Goal: Information Seeking & Learning: Learn about a topic

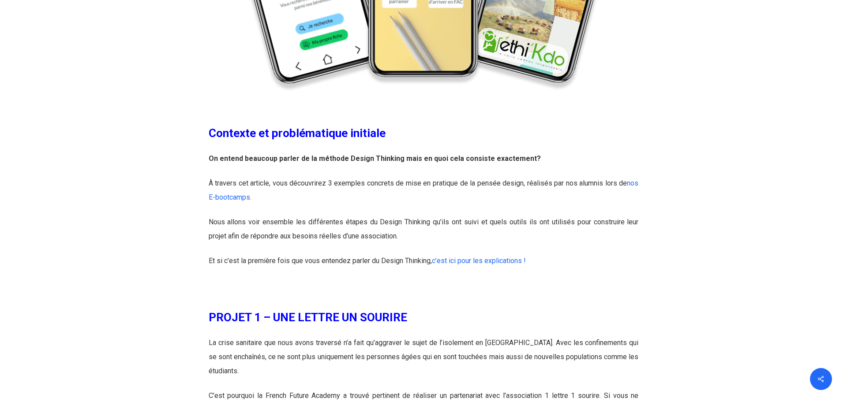
scroll to position [540, 0]
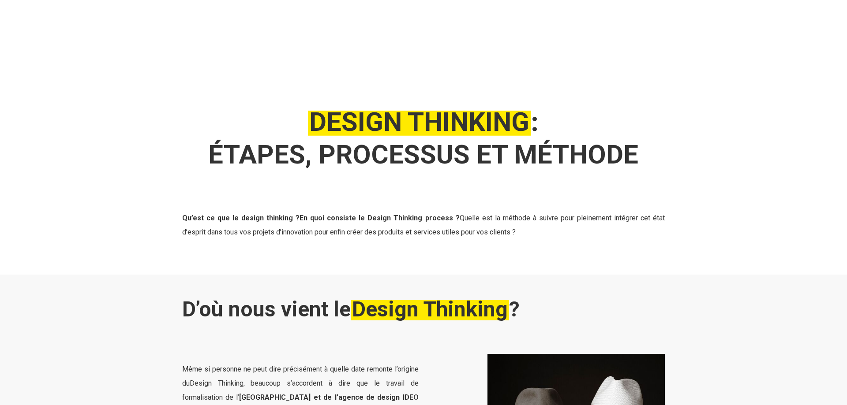
scroll to position [270, 0]
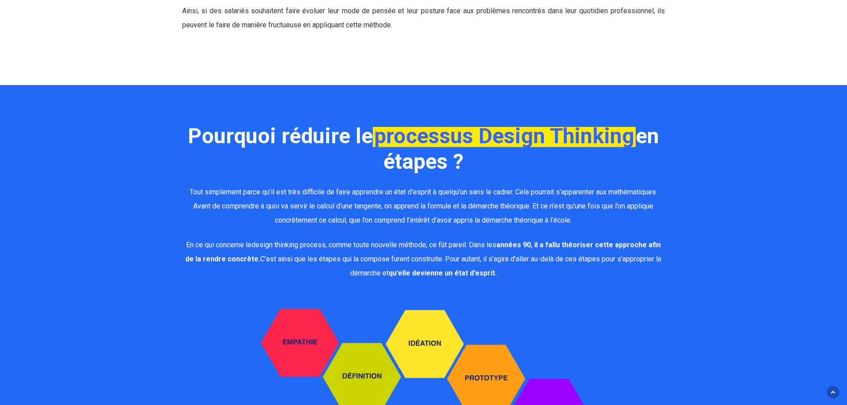
scroll to position [1754, 0]
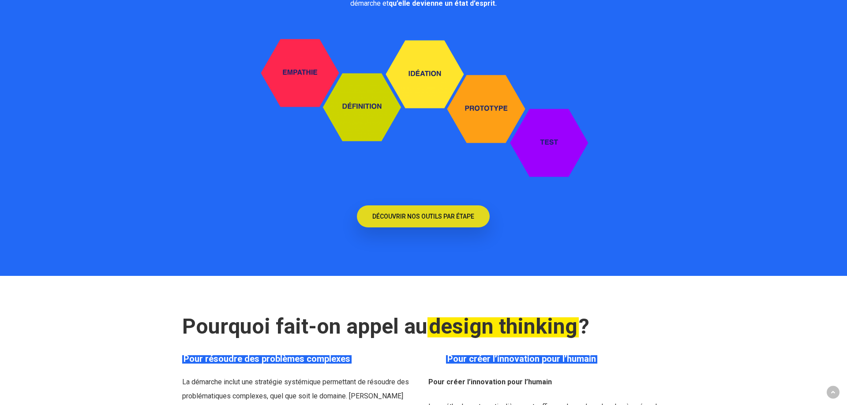
click at [406, 212] on span "DÉCOUVRIR NOS OUTILS PAR ÉTAPE" at bounding box center [423, 216] width 102 height 9
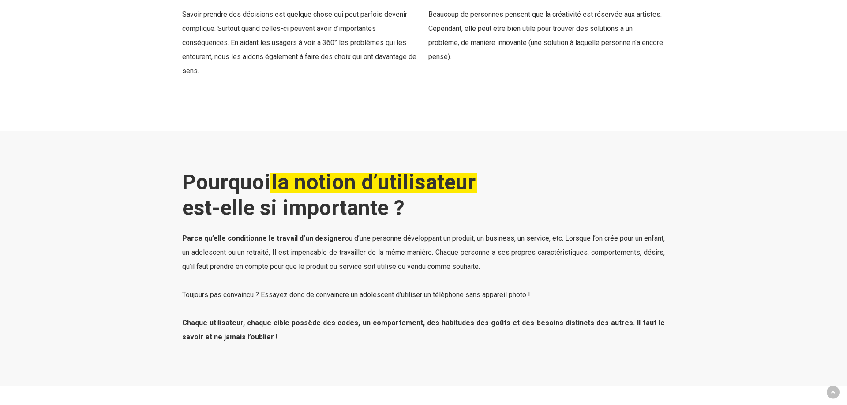
scroll to position [2699, 0]
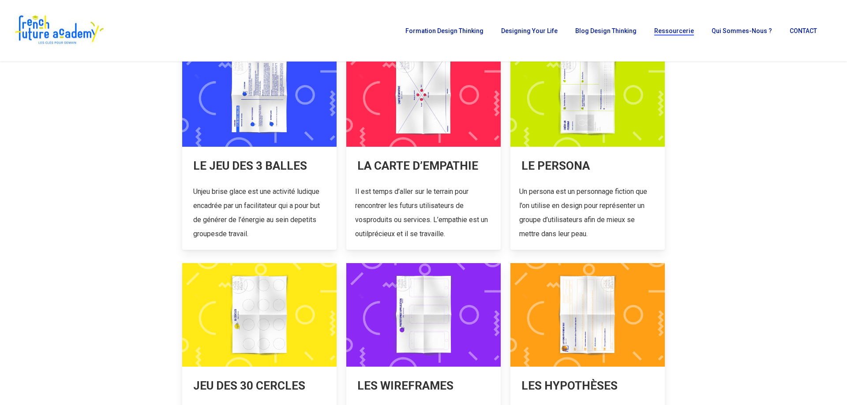
scroll to position [225, 0]
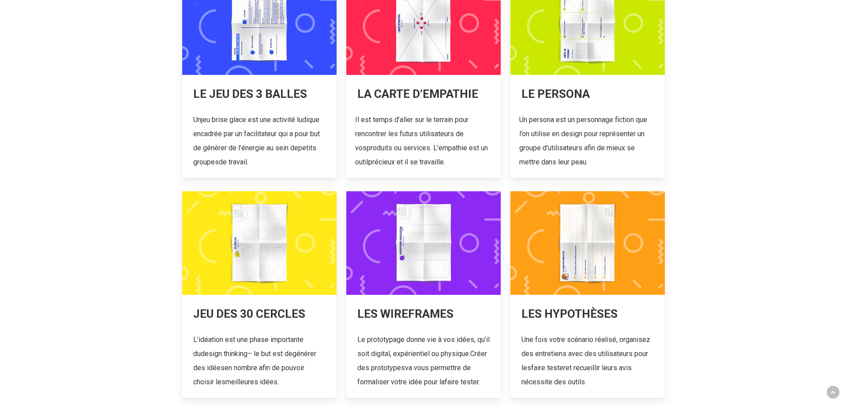
click at [238, 257] on link at bounding box center [259, 294] width 154 height 207
click at [262, 122] on link at bounding box center [259, 74] width 154 height 207
click at [410, 92] on link at bounding box center [423, 74] width 154 height 207
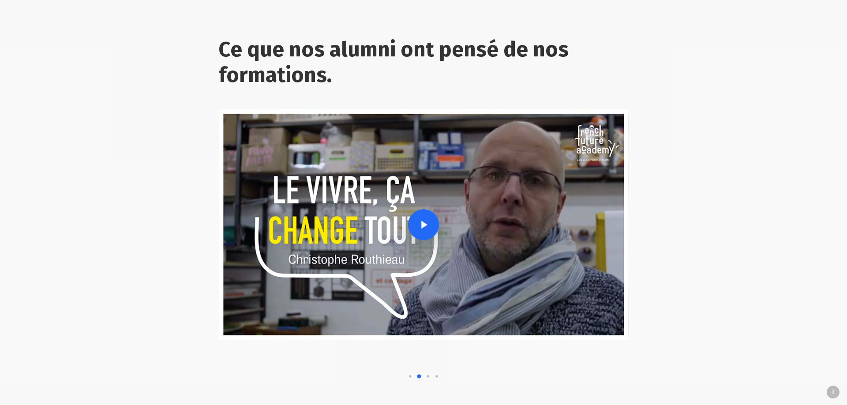
scroll to position [1305, 0]
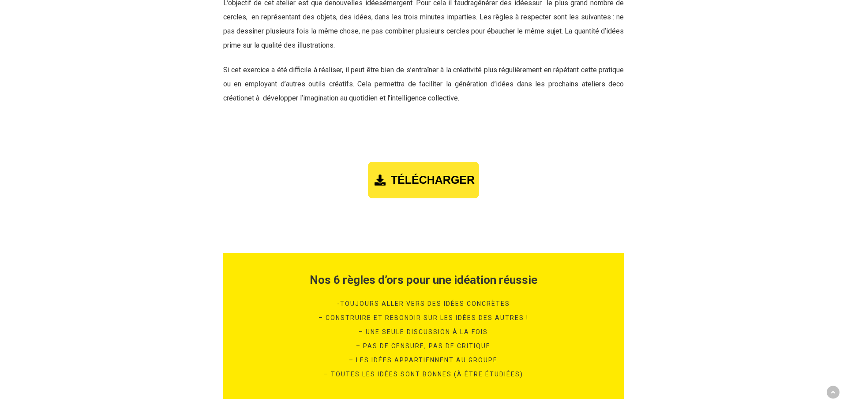
scroll to position [1125, 0]
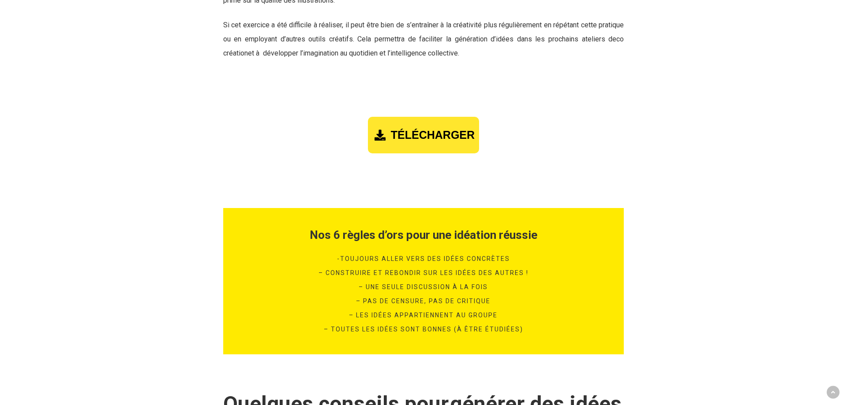
click at [394, 131] on span "TÉLÉCHARGER" at bounding box center [433, 135] width 84 height 13
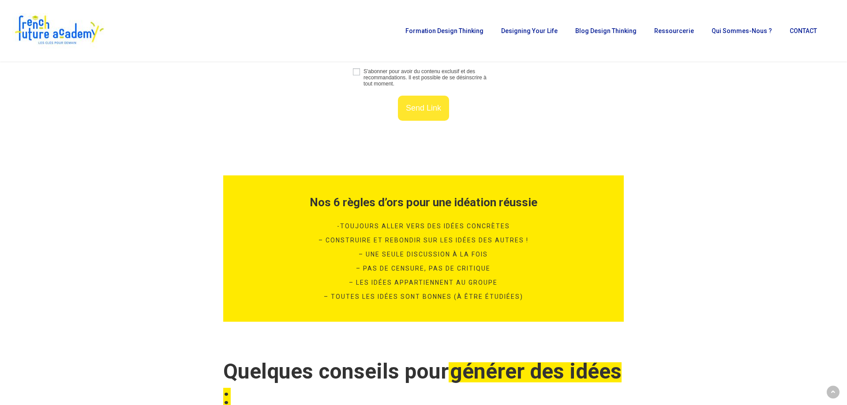
scroll to position [1211, 0]
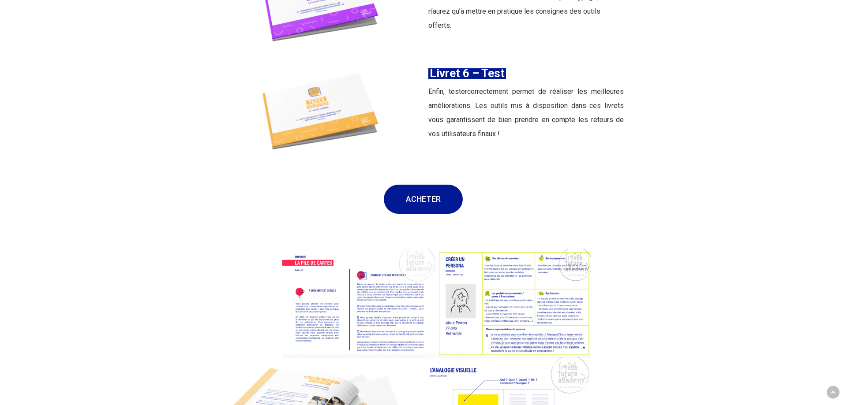
scroll to position [1709, 0]
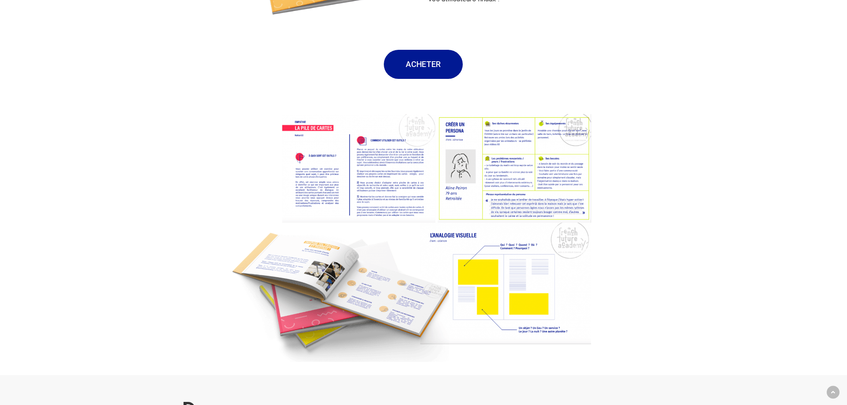
click at [384, 159] on img at bounding box center [423, 238] width 400 height 274
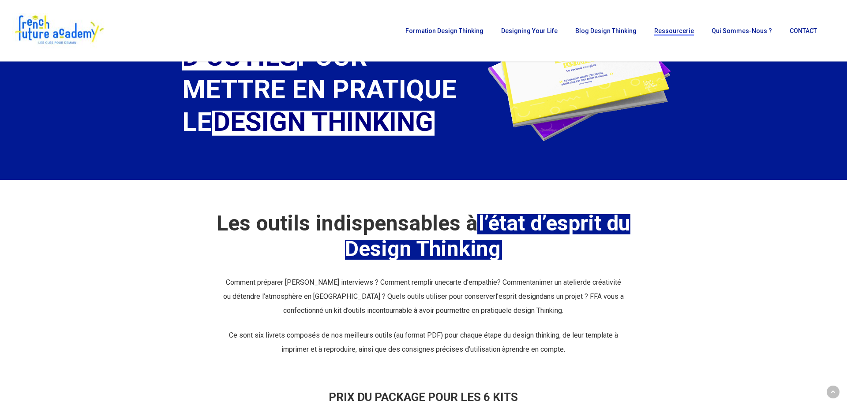
scroll to position [0, 0]
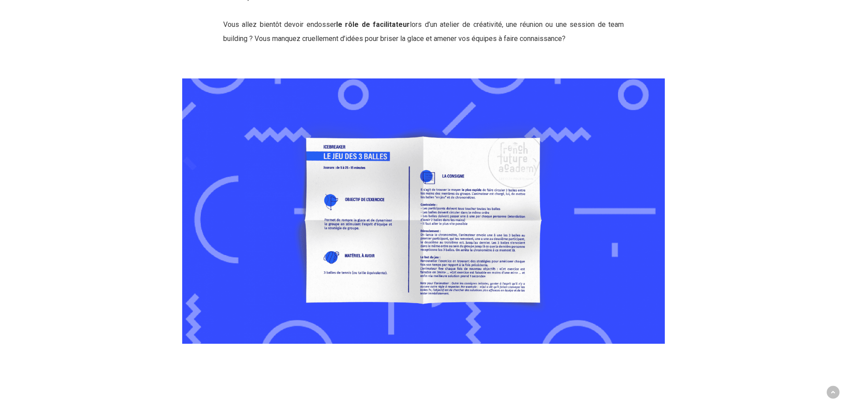
scroll to position [629, 0]
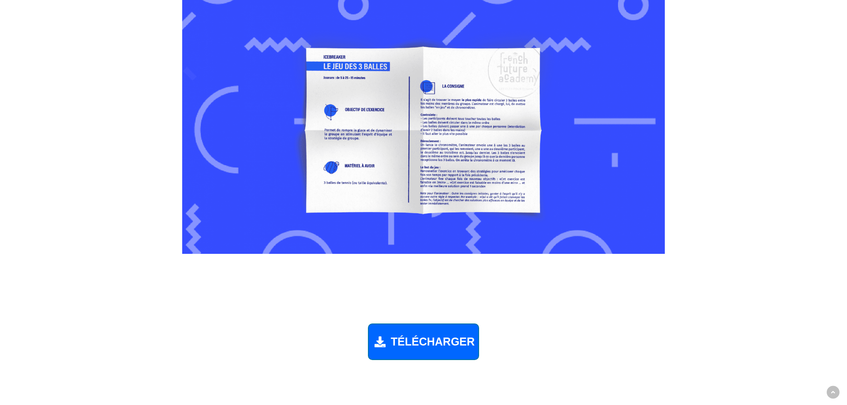
click at [439, 141] on img at bounding box center [423, 122] width 483 height 266
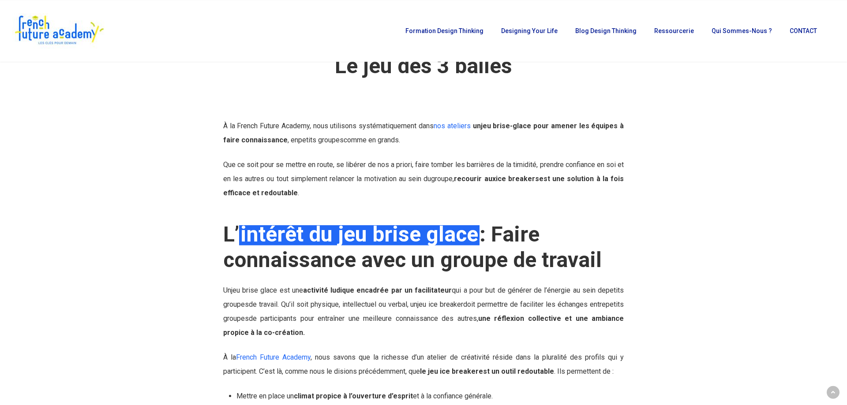
scroll to position [0, 0]
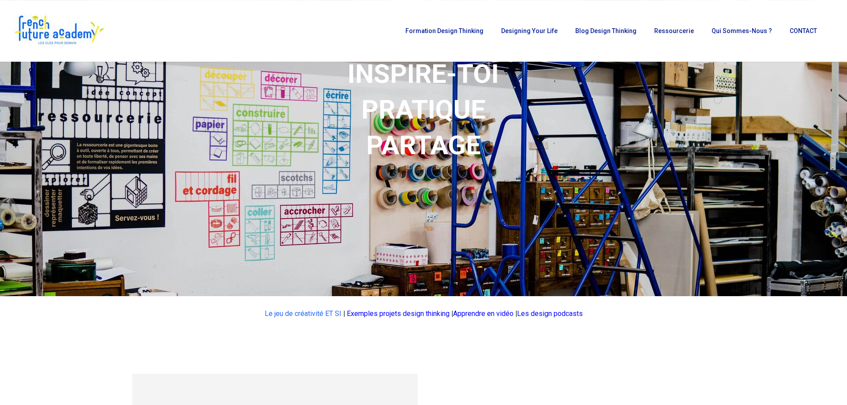
scroll to position [225, 0]
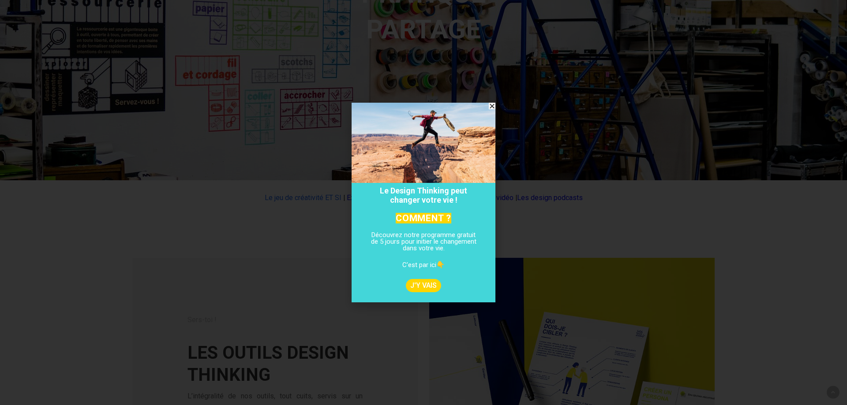
click at [490, 106] on icon "Close" at bounding box center [492, 106] width 7 height 7
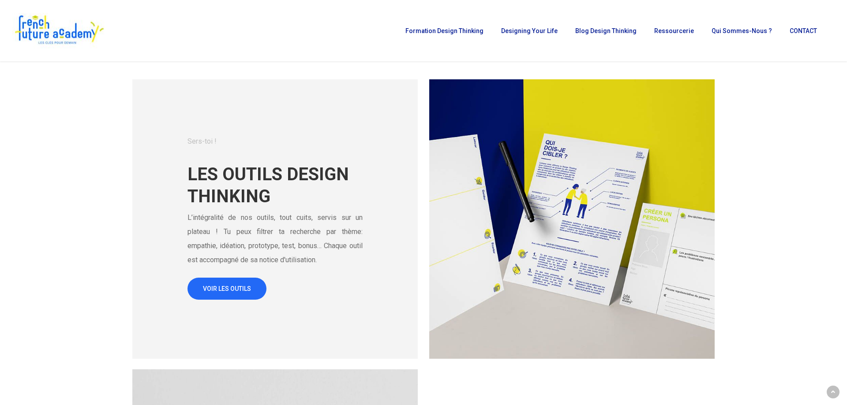
scroll to position [360, 0]
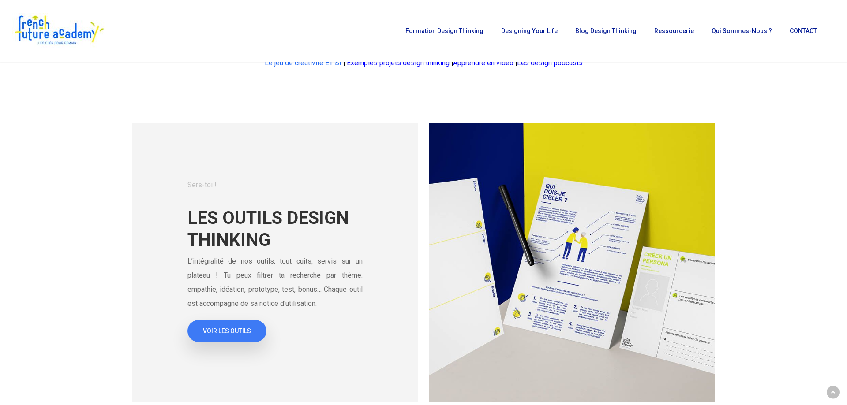
click at [237, 334] on span "VOIR LES OUTILS" at bounding box center [227, 331] width 48 height 9
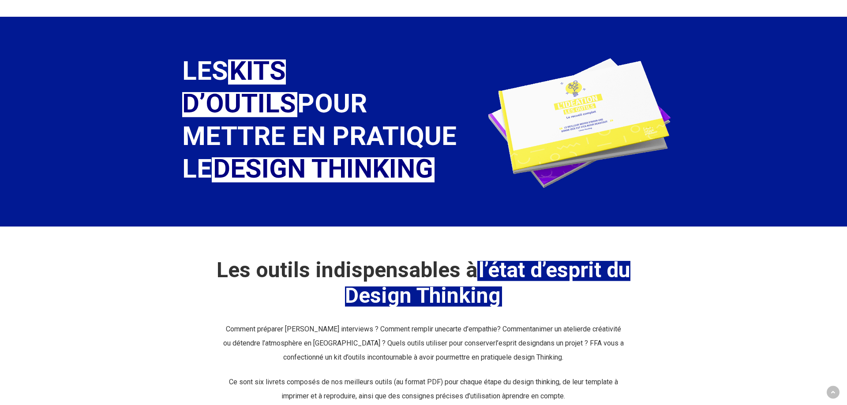
scroll to position [270, 0]
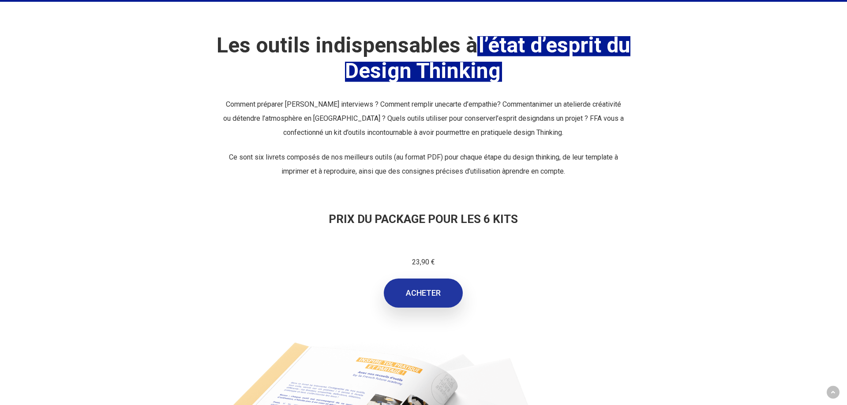
click at [429, 299] on link "ACHETER" at bounding box center [423, 293] width 79 height 29
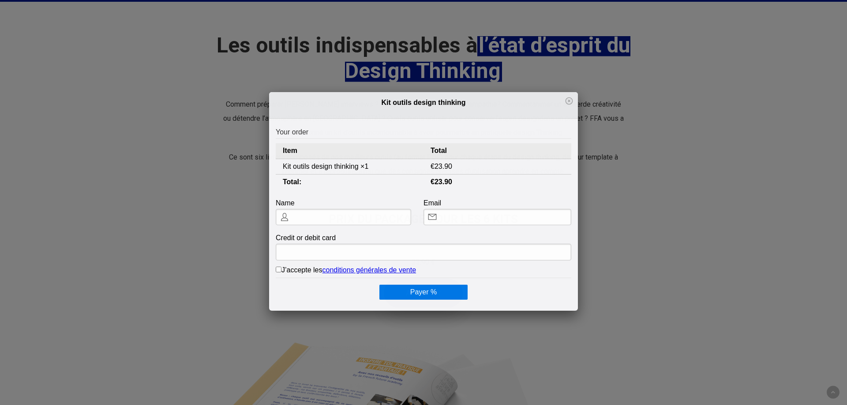
scroll to position [0, 0]
click at [366, 271] on link "conditions générales de vente" at bounding box center [369, 269] width 94 height 7
click at [306, 112] on div at bounding box center [423, 110] width 309 height 7
click at [570, 103] on icon at bounding box center [569, 101] width 9 height 9
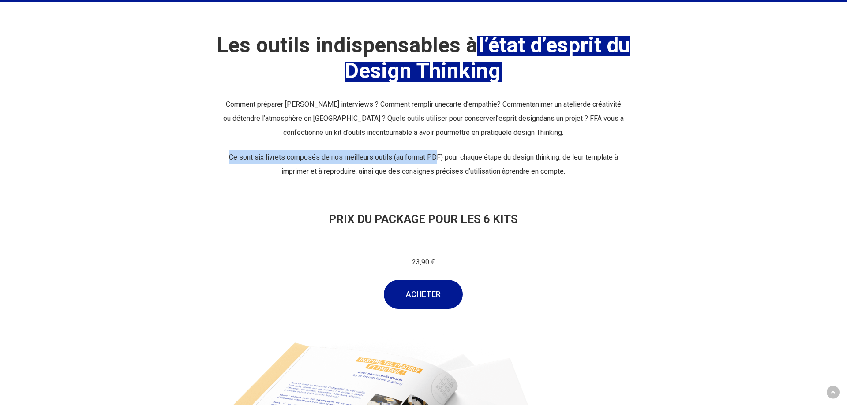
drag, startPoint x: 228, startPoint y: 158, endPoint x: 434, endPoint y: 161, distance: 206.0
click at [435, 160] on span "Ce sont six livrets composés de nos meilleurs outils (au format PDF) pour chaqu…" at bounding box center [423, 164] width 389 height 22
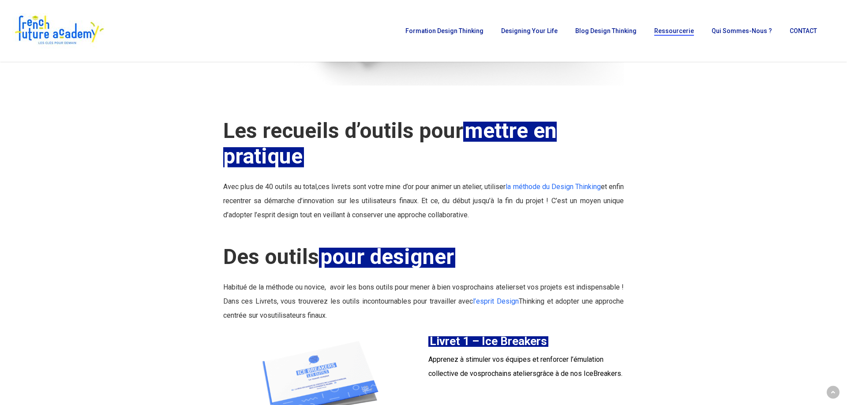
scroll to position [450, 0]
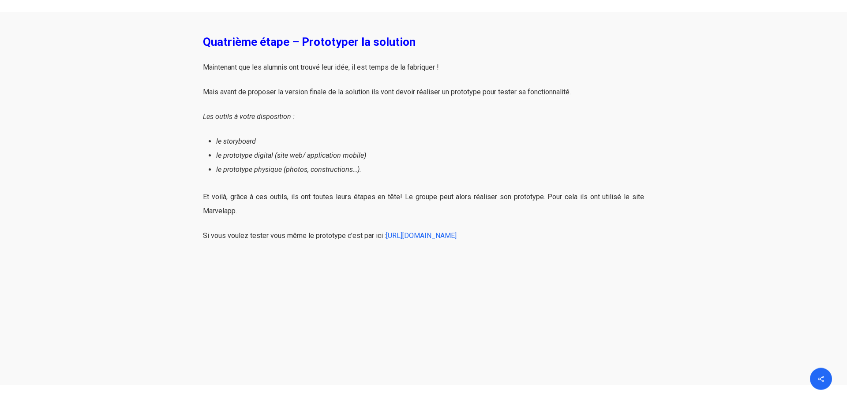
scroll to position [2474, 0]
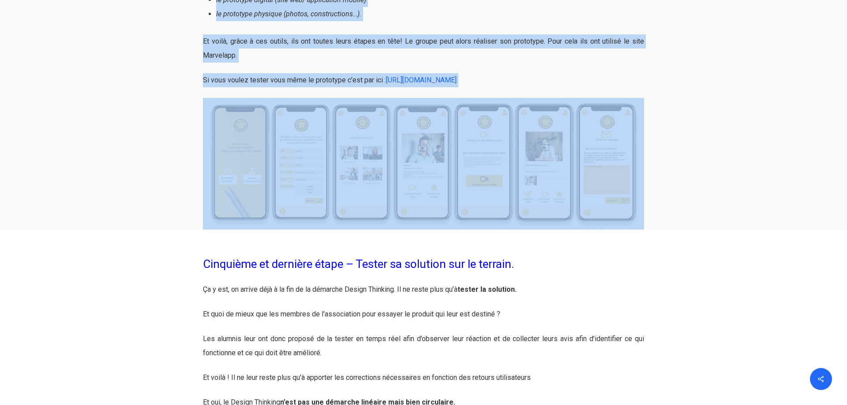
drag, startPoint x: 210, startPoint y: 181, endPoint x: 587, endPoint y: 199, distance: 377.9
copy div "PROJET 1 – UNE LETTRE UN SOURIRE La crise sanitaire que nous avons traversé n’a…"
click at [174, 162] on div at bounding box center [423, 43] width 847 height 374
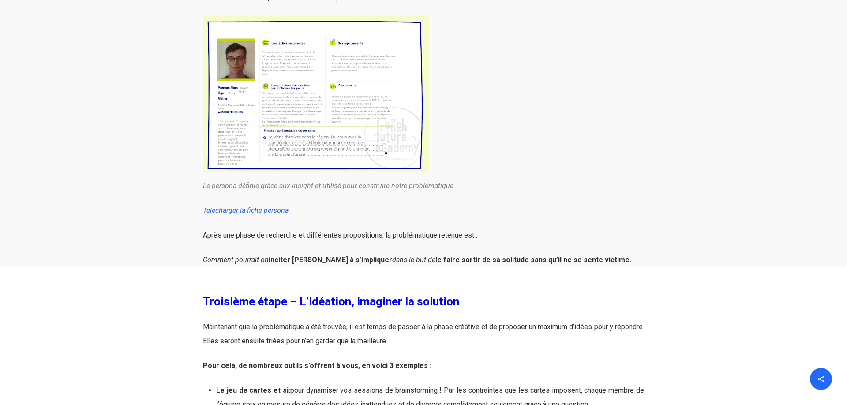
scroll to position [1709, 0]
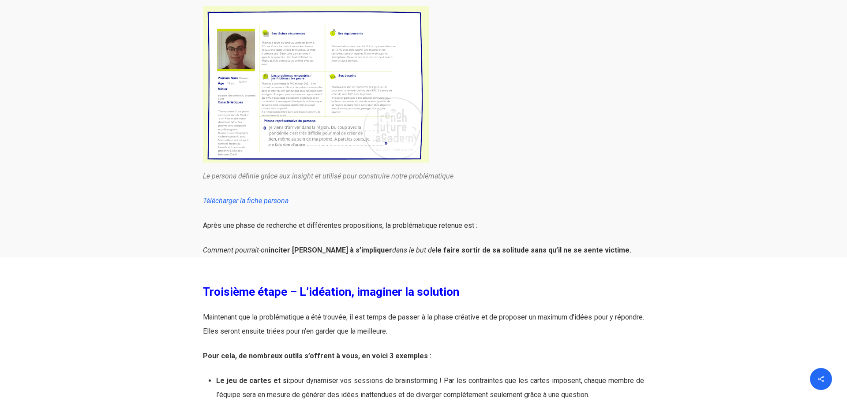
click at [255, 135] on img at bounding box center [316, 84] width 226 height 157
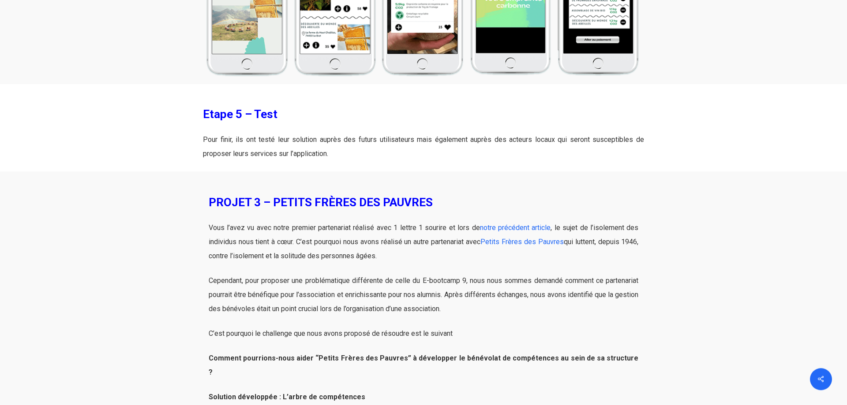
scroll to position [4319, 0]
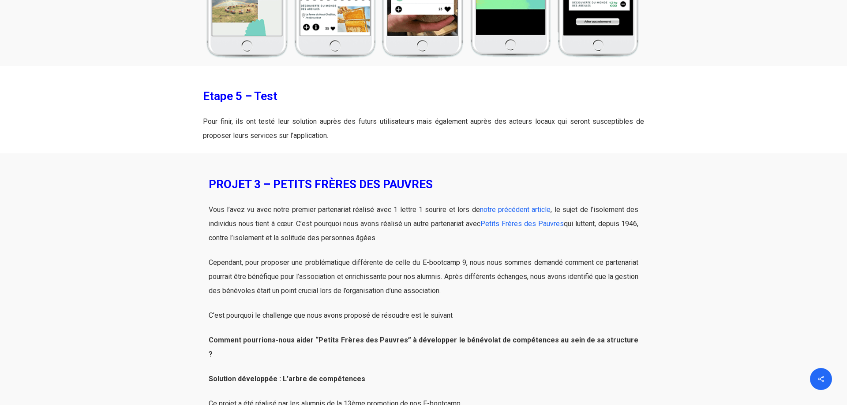
drag, startPoint x: 210, startPoint y: 51, endPoint x: 338, endPoint y: 137, distance: 154.1
copy div "PROJET 2 – ETHI’KDO Vous le savez, nous vivons à l’époque de la surconsommation…"
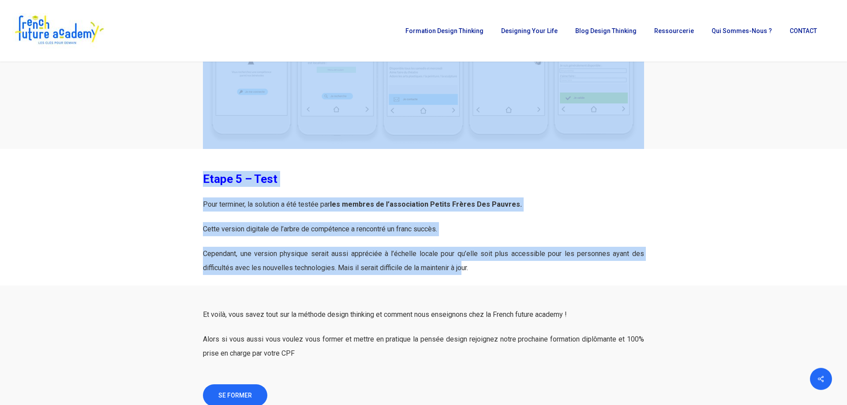
scroll to position [5893, 0]
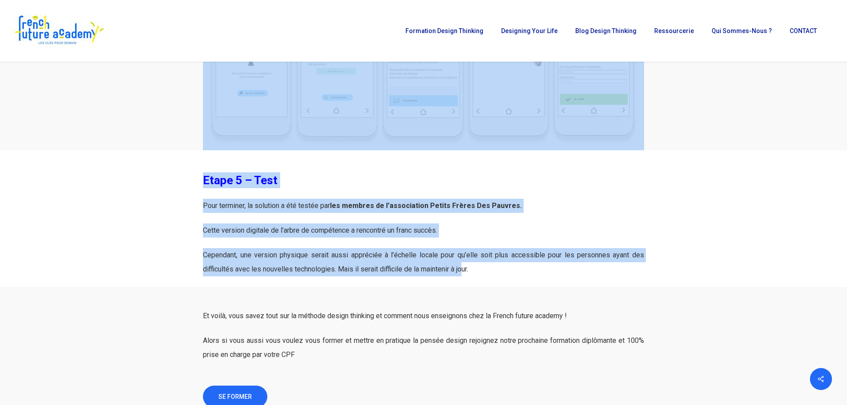
drag, startPoint x: 211, startPoint y: 187, endPoint x: 476, endPoint y: 258, distance: 274.0
copy div "PROJET 3 – PETITS FRÈRES DES PAUVRES Vous l’avez vu avec notre premier partenar…"
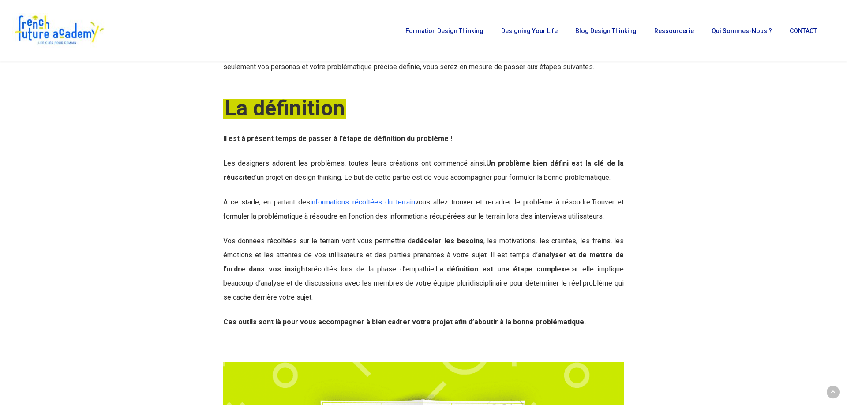
scroll to position [224, 0]
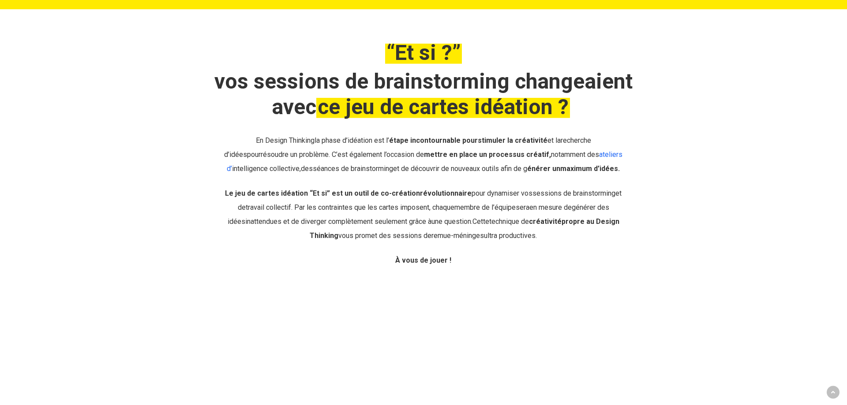
scroll to position [585, 0]
